Goal: Information Seeking & Learning: Learn about a topic

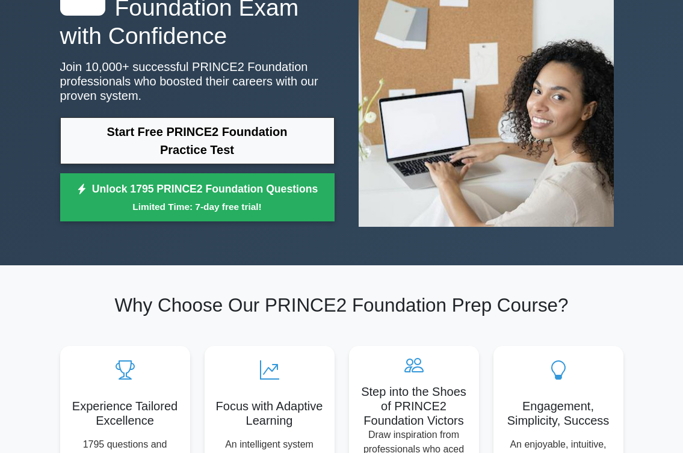
scroll to position [180, 0]
